Goal: Contribute content: Add original content to the website for others to see

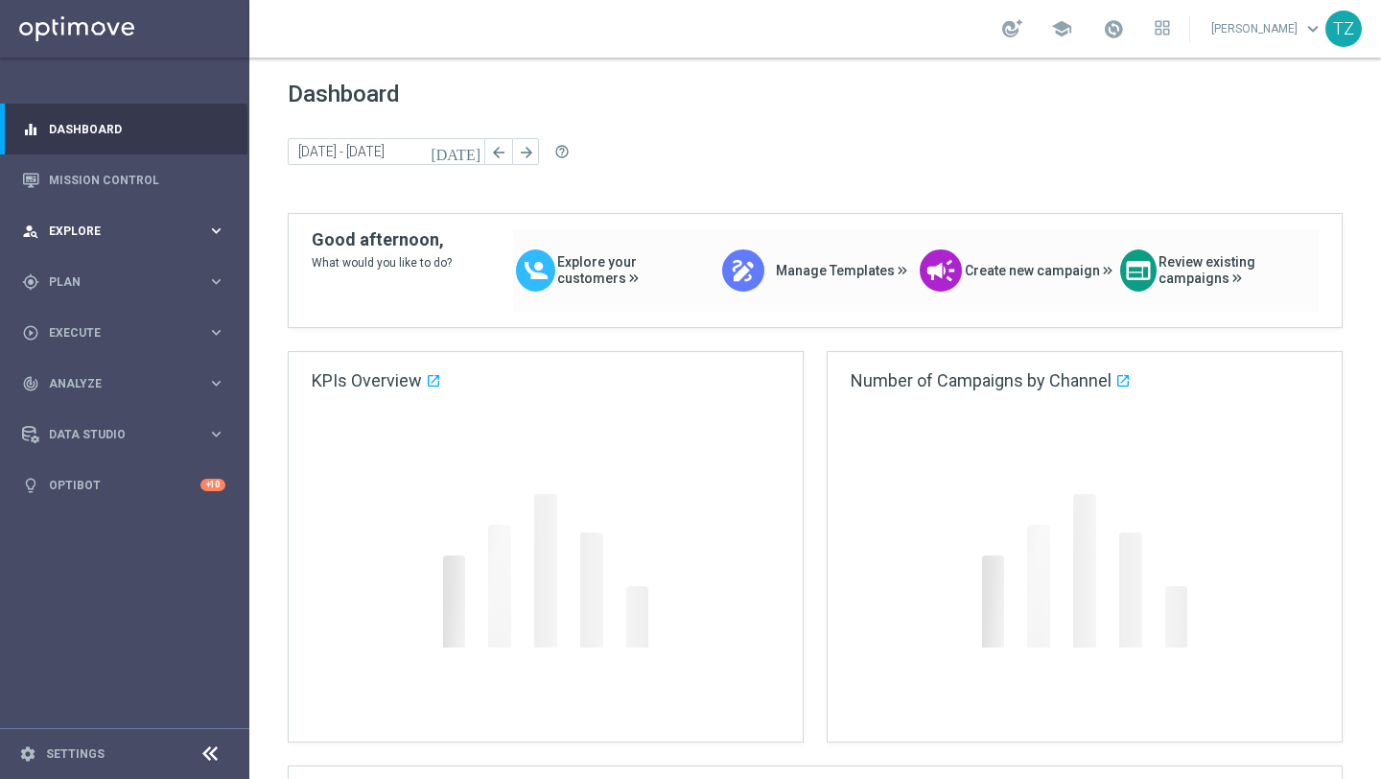
click at [106, 227] on span "Explore" at bounding box center [128, 231] width 158 height 12
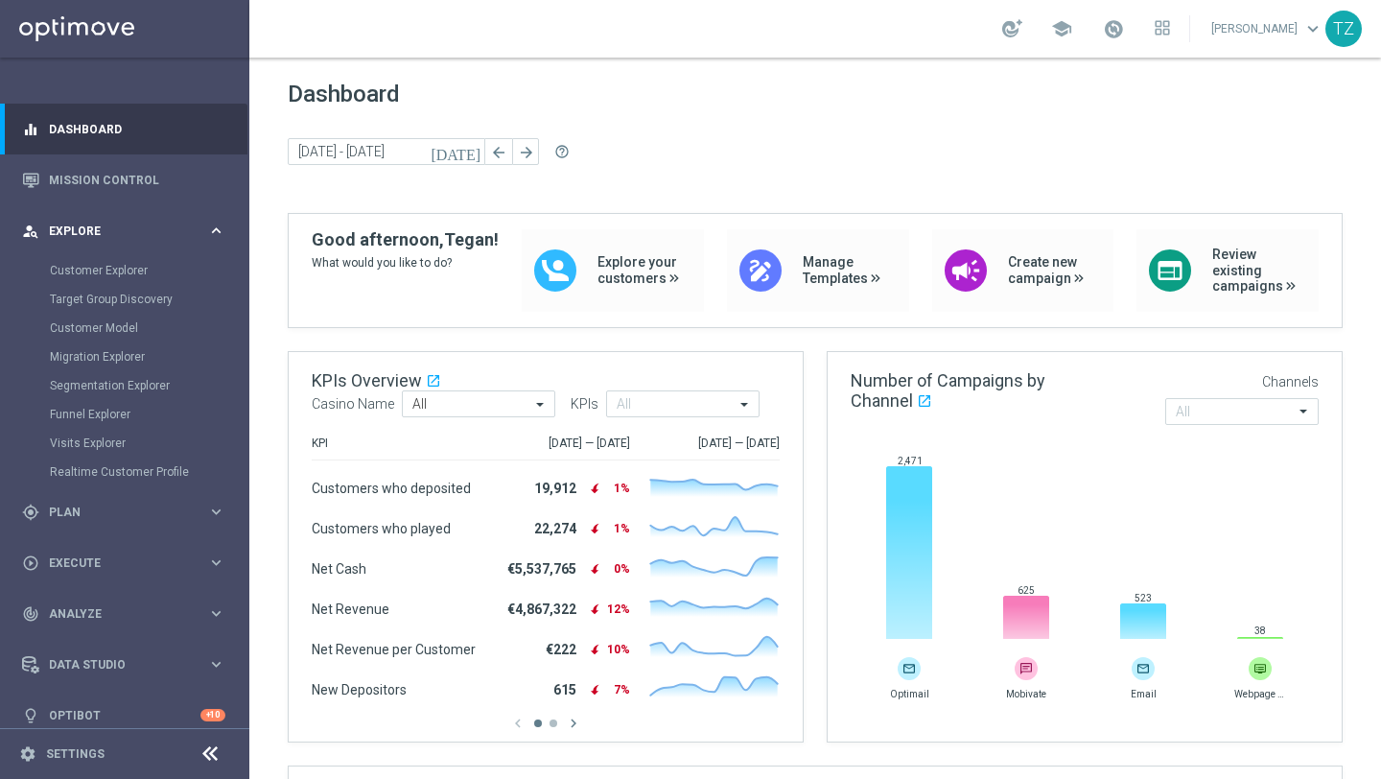
click at [191, 229] on span "Explore" at bounding box center [128, 231] width 158 height 12
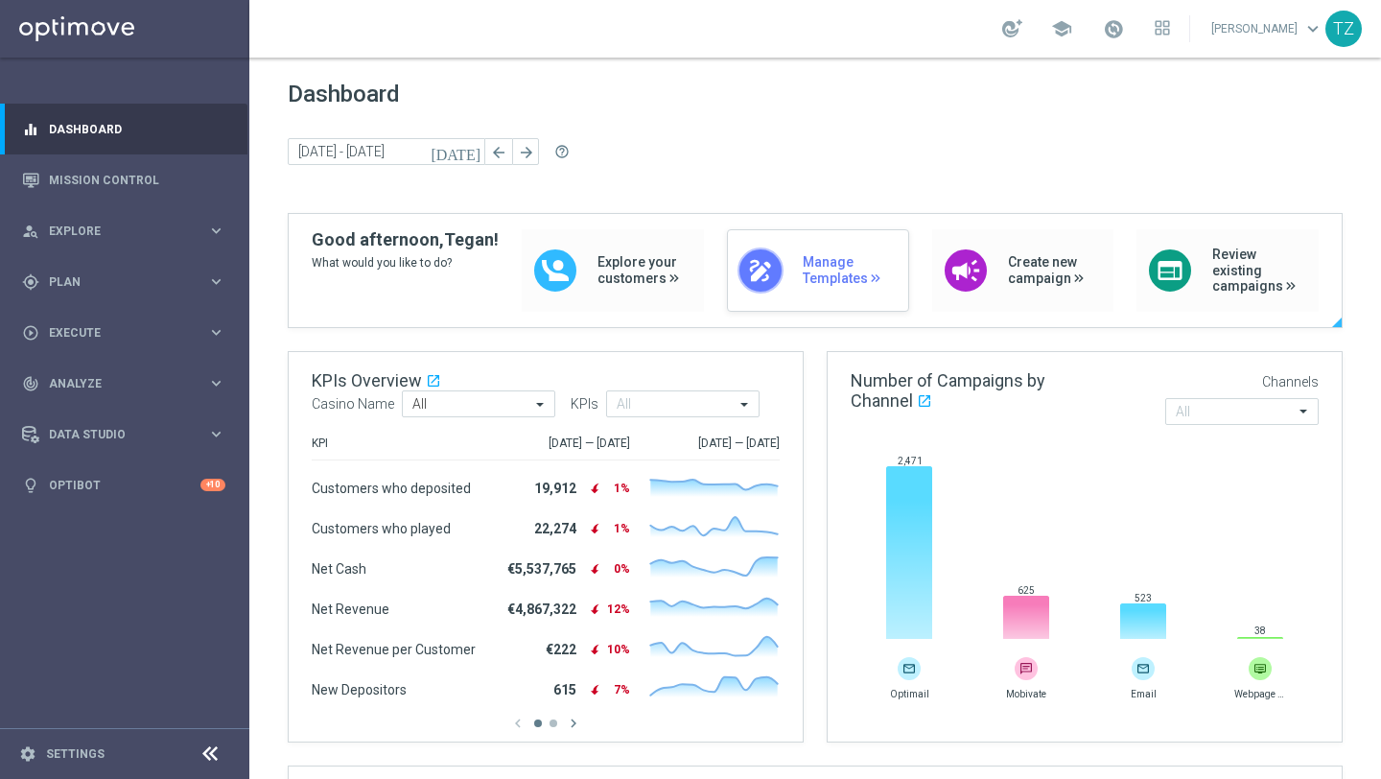
click at [842, 276] on span "Manage Templates" at bounding box center [851, 270] width 96 height 33
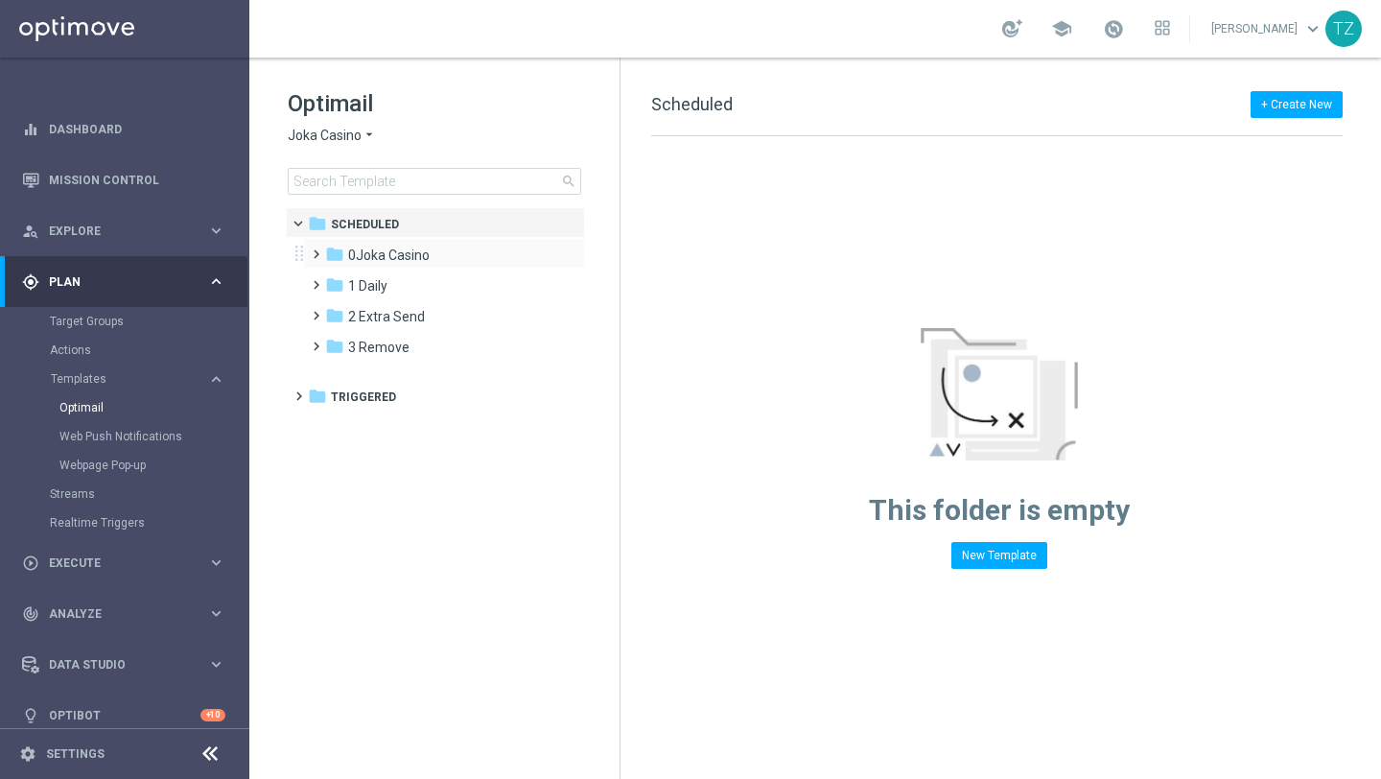
click at [316, 249] on span at bounding box center [312, 246] width 9 height 8
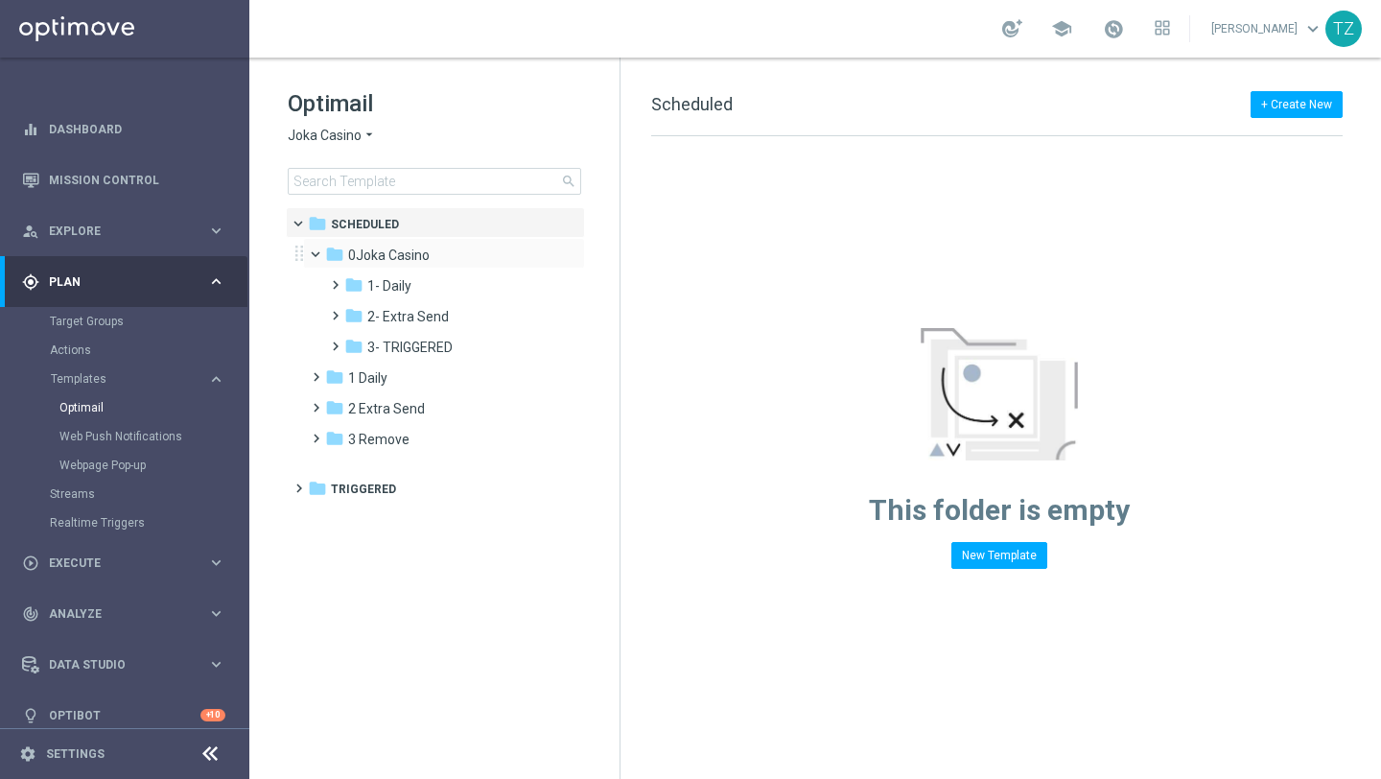
click at [320, 250] on span at bounding box center [324, 250] width 8 height 9
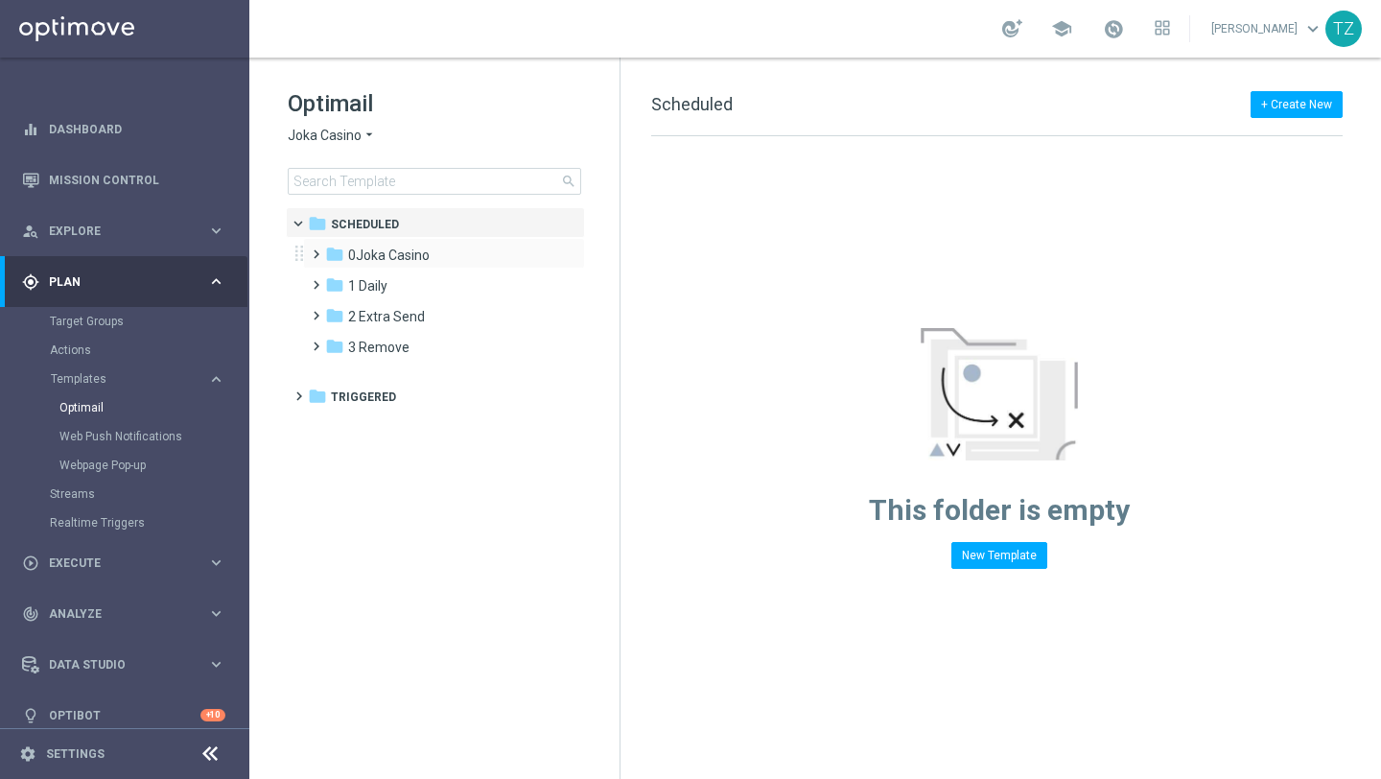
click at [316, 249] on span at bounding box center [312, 246] width 9 height 8
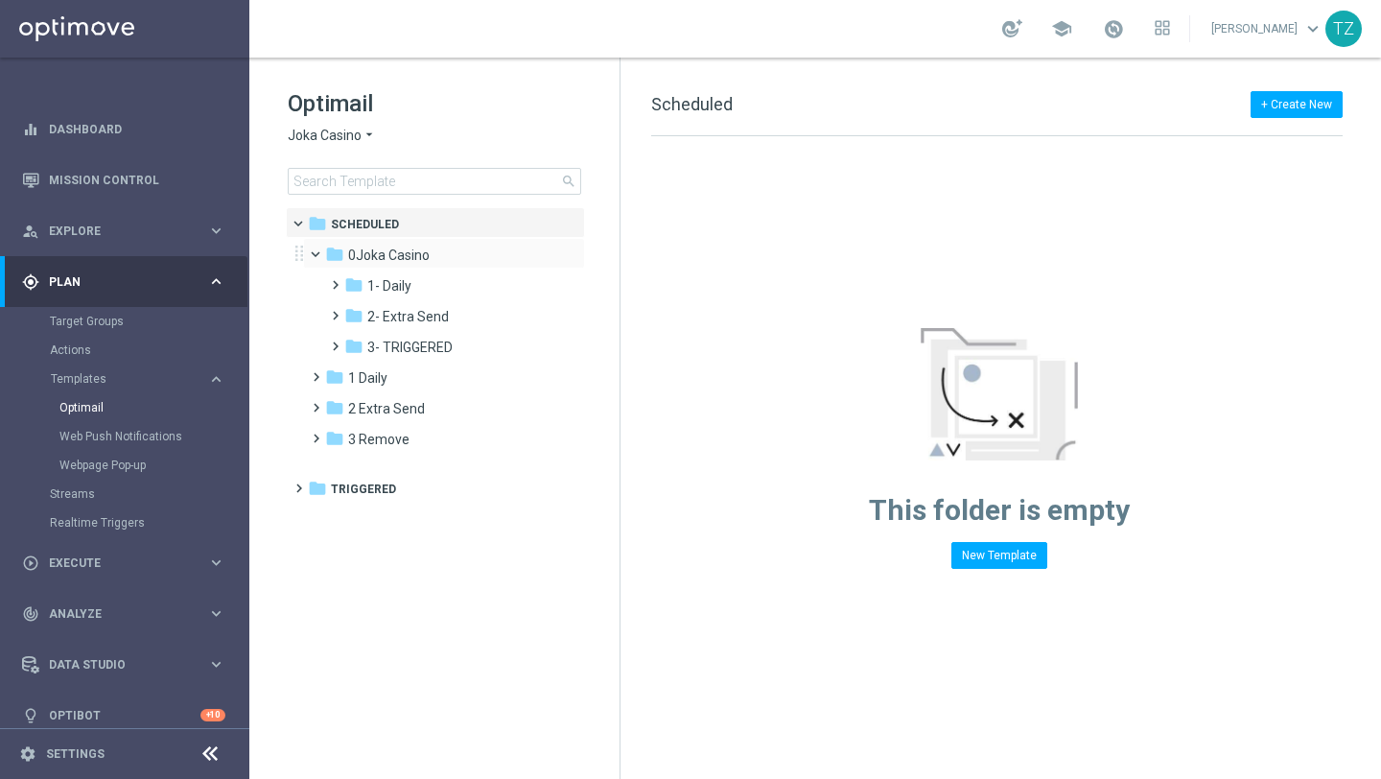
click at [320, 250] on span at bounding box center [324, 250] width 8 height 9
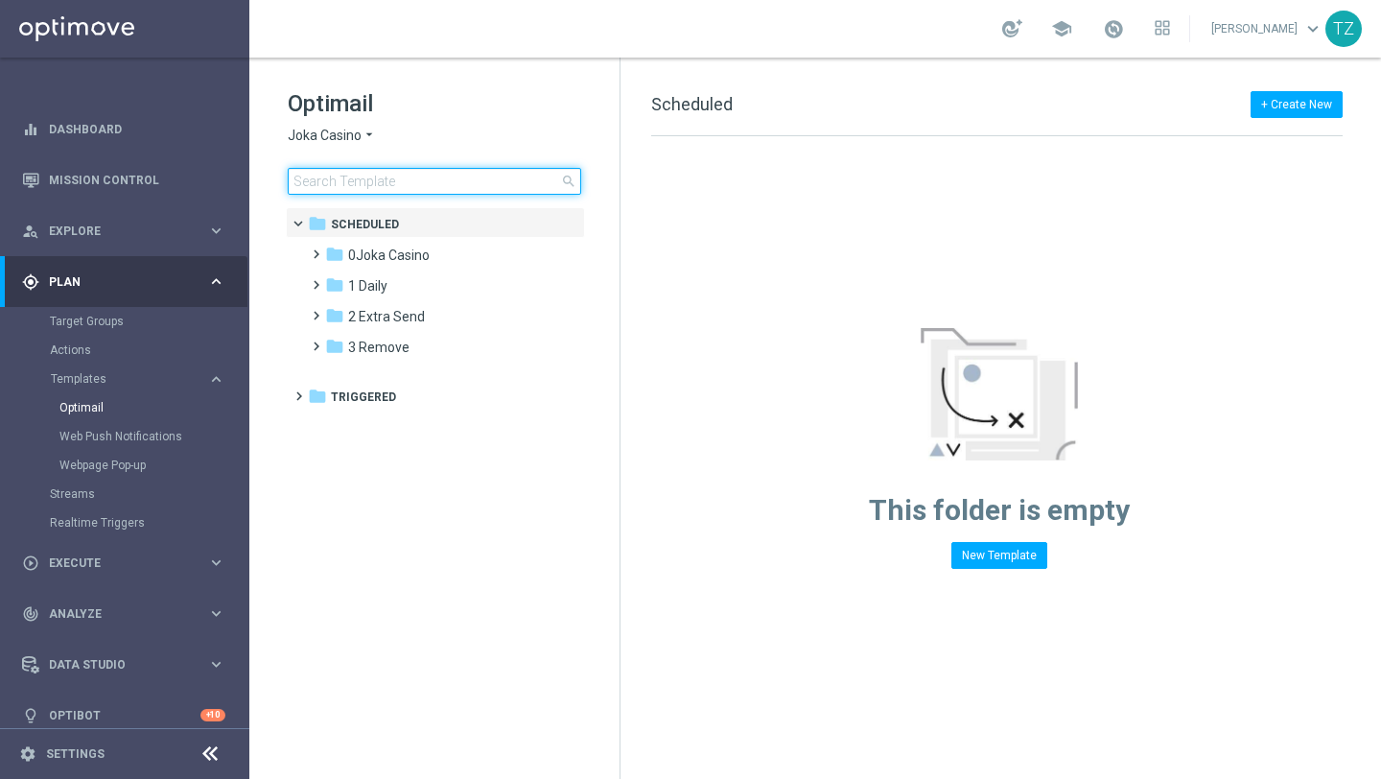
click at [340, 186] on input at bounding box center [434, 181] width 293 height 27
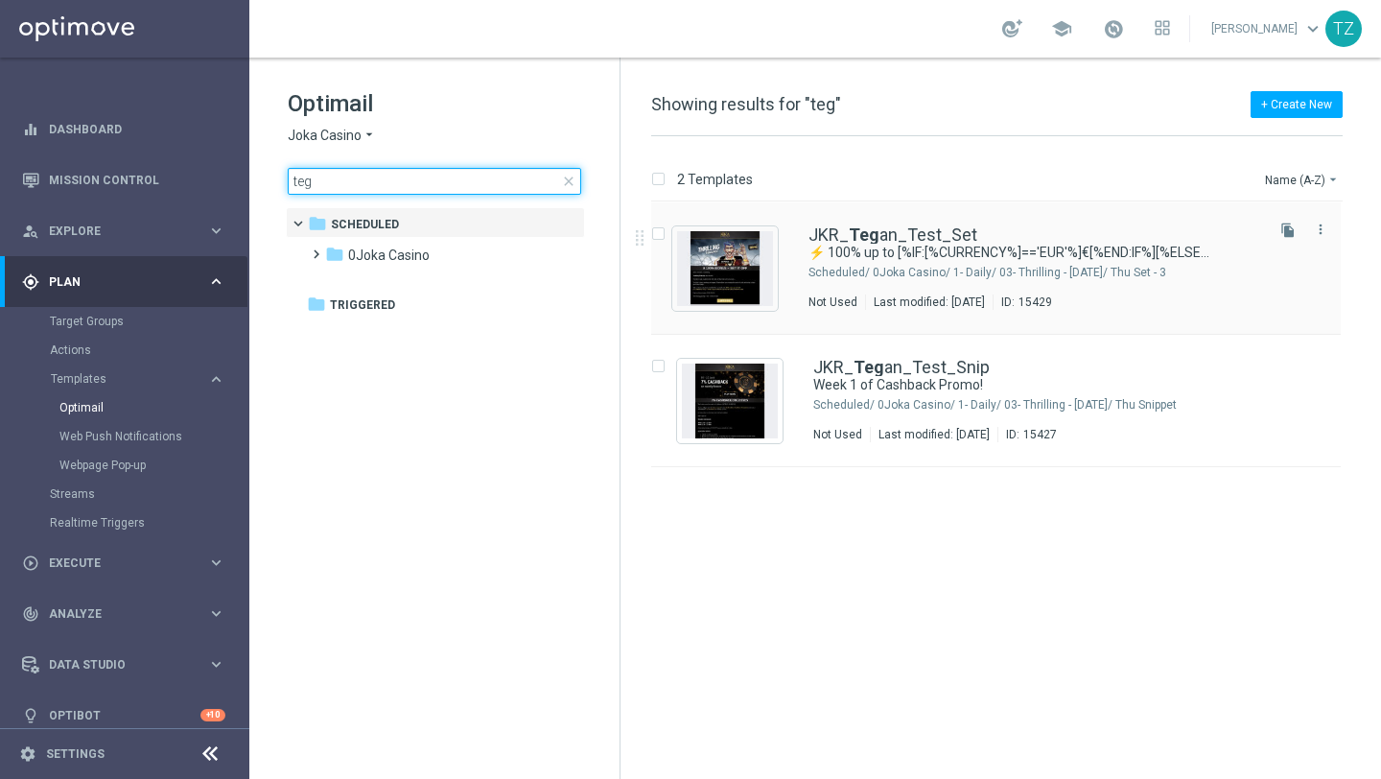
type input "teg"
click at [738, 273] on img "Press SPACE to select this row." at bounding box center [725, 268] width 96 height 75
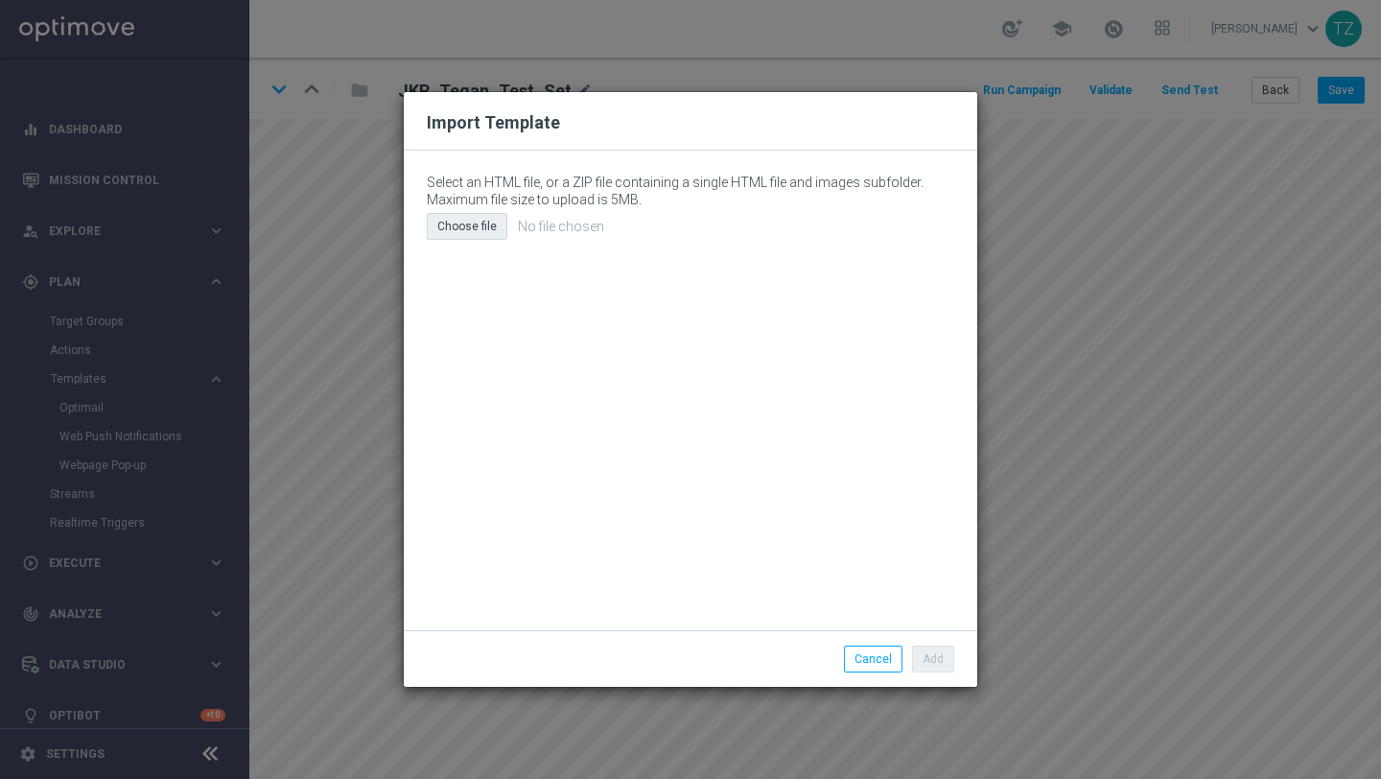
click at [467, 225] on div "Choose file" at bounding box center [467, 226] width 81 height 27
type input "C:\fakepath\joka-email-v1.html"
click at [943, 658] on button "Add" at bounding box center [933, 658] width 42 height 27
